Goal: Task Accomplishment & Management: Use online tool/utility

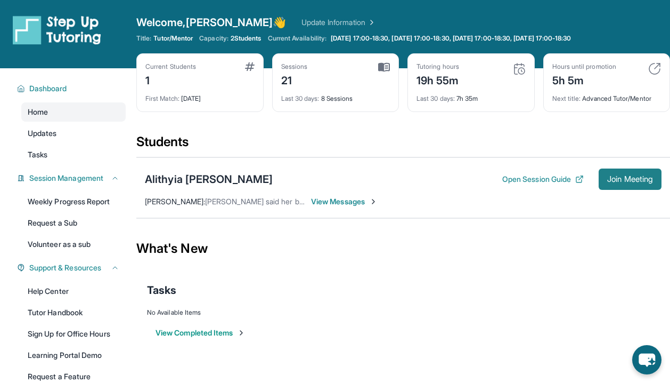
click at [623, 181] on span "Join Meeting" at bounding box center [631, 179] width 46 height 6
click at [632, 179] on span "Join Meeting" at bounding box center [631, 179] width 46 height 6
click at [562, 261] on div "What's New" at bounding box center [403, 248] width 534 height 47
click at [631, 176] on span "Join Meeting" at bounding box center [631, 179] width 46 height 6
